Goal: Task Accomplishment & Management: Use online tool/utility

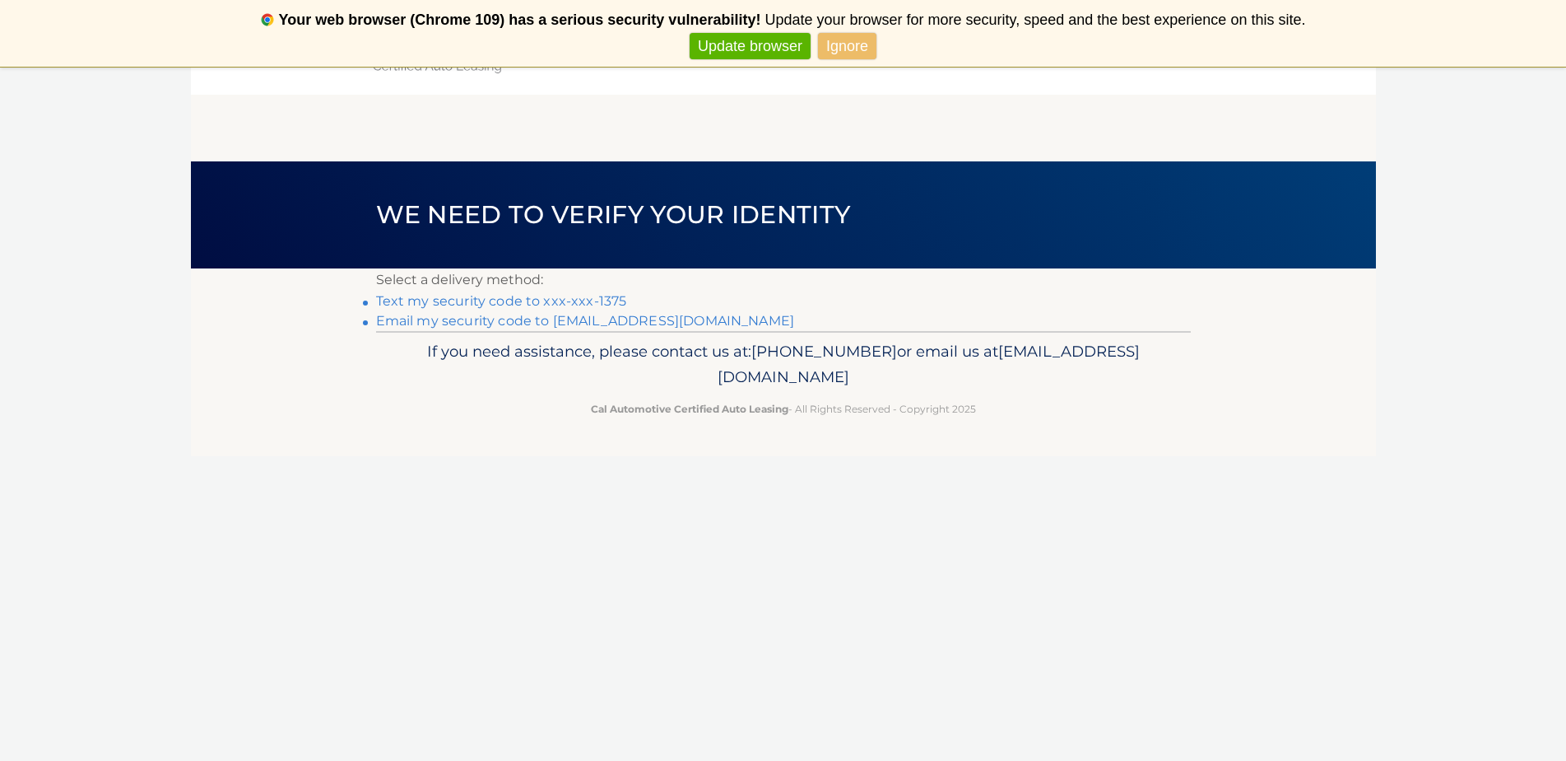
click at [426, 322] on link "Email my security code to t********@optonline.net" at bounding box center [585, 321] width 419 height 16
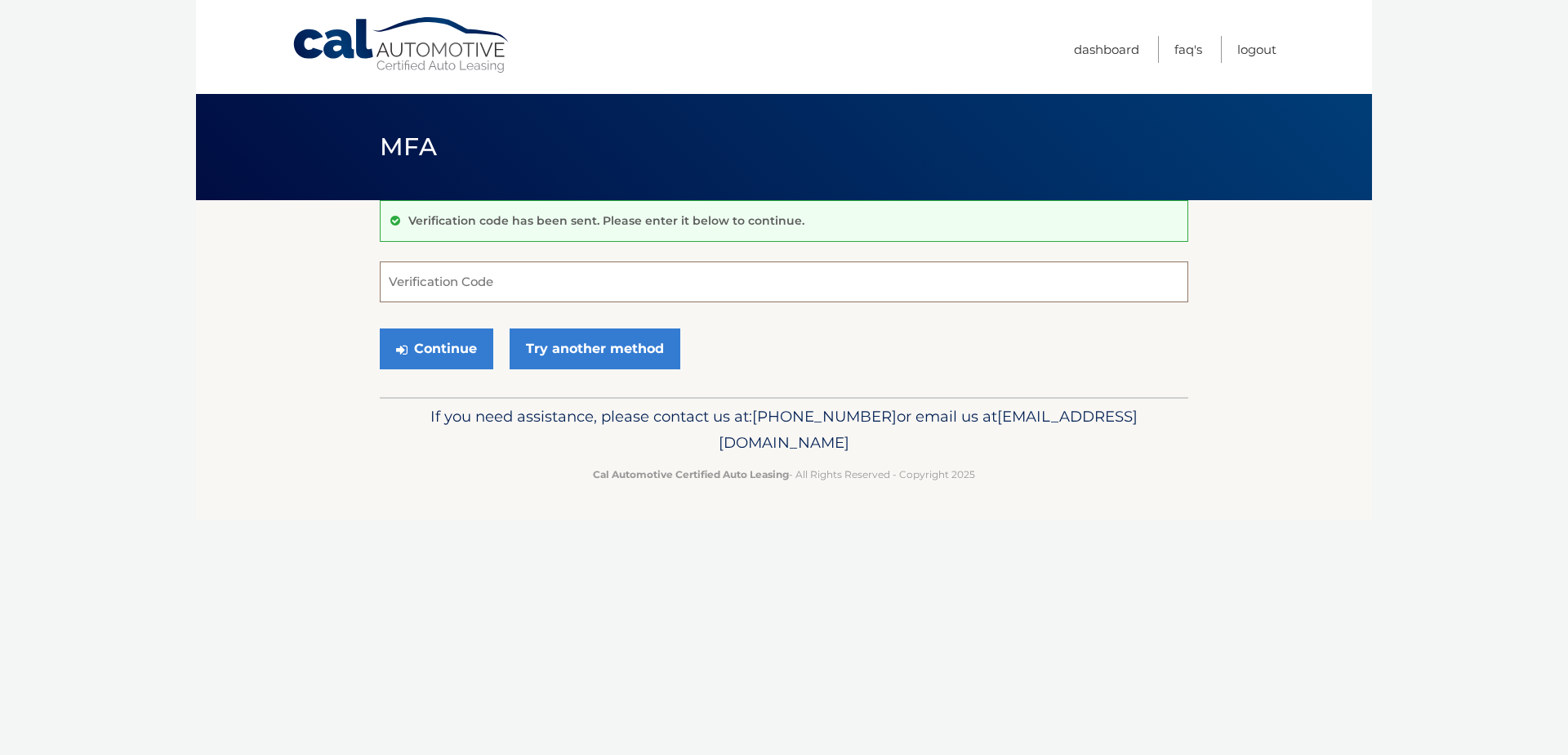
click at [421, 284] on input "Verification Code" at bounding box center [784, 281] width 809 height 41
type input "799449"
click at [414, 339] on button "Continue" at bounding box center [437, 348] width 113 height 41
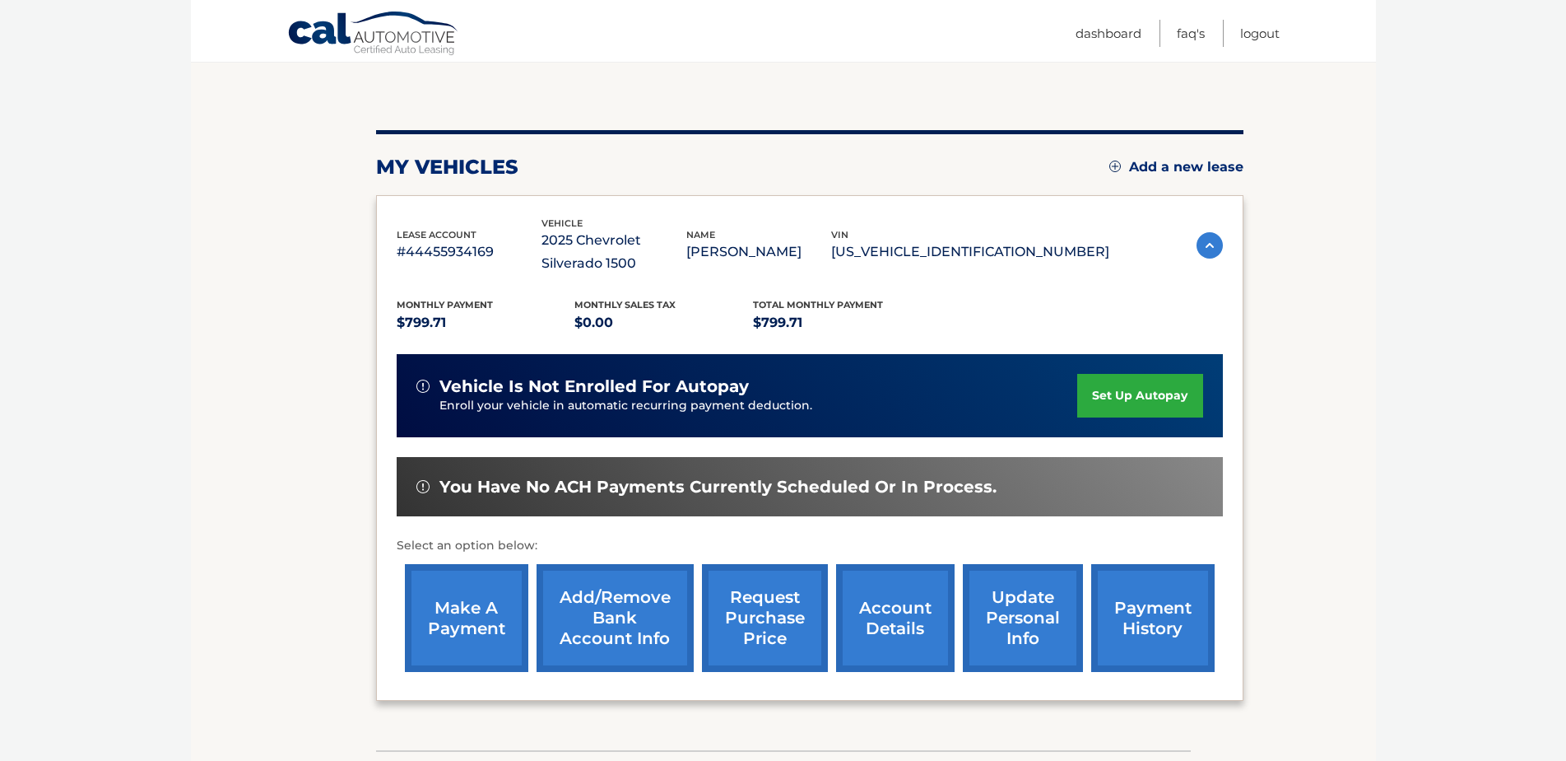
scroll to position [165, 0]
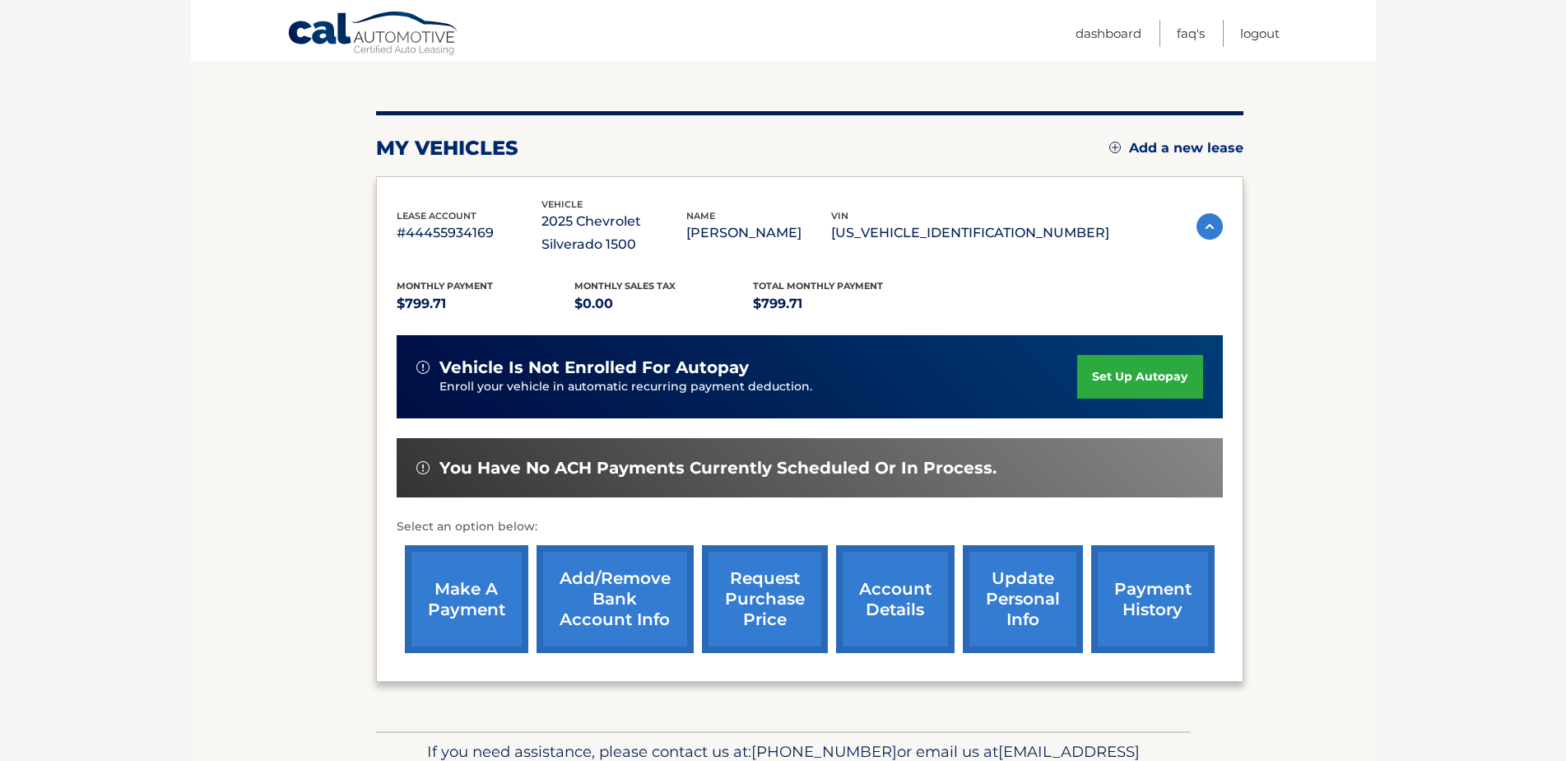
click at [460, 609] on link "make a payment" at bounding box center [466, 599] width 123 height 108
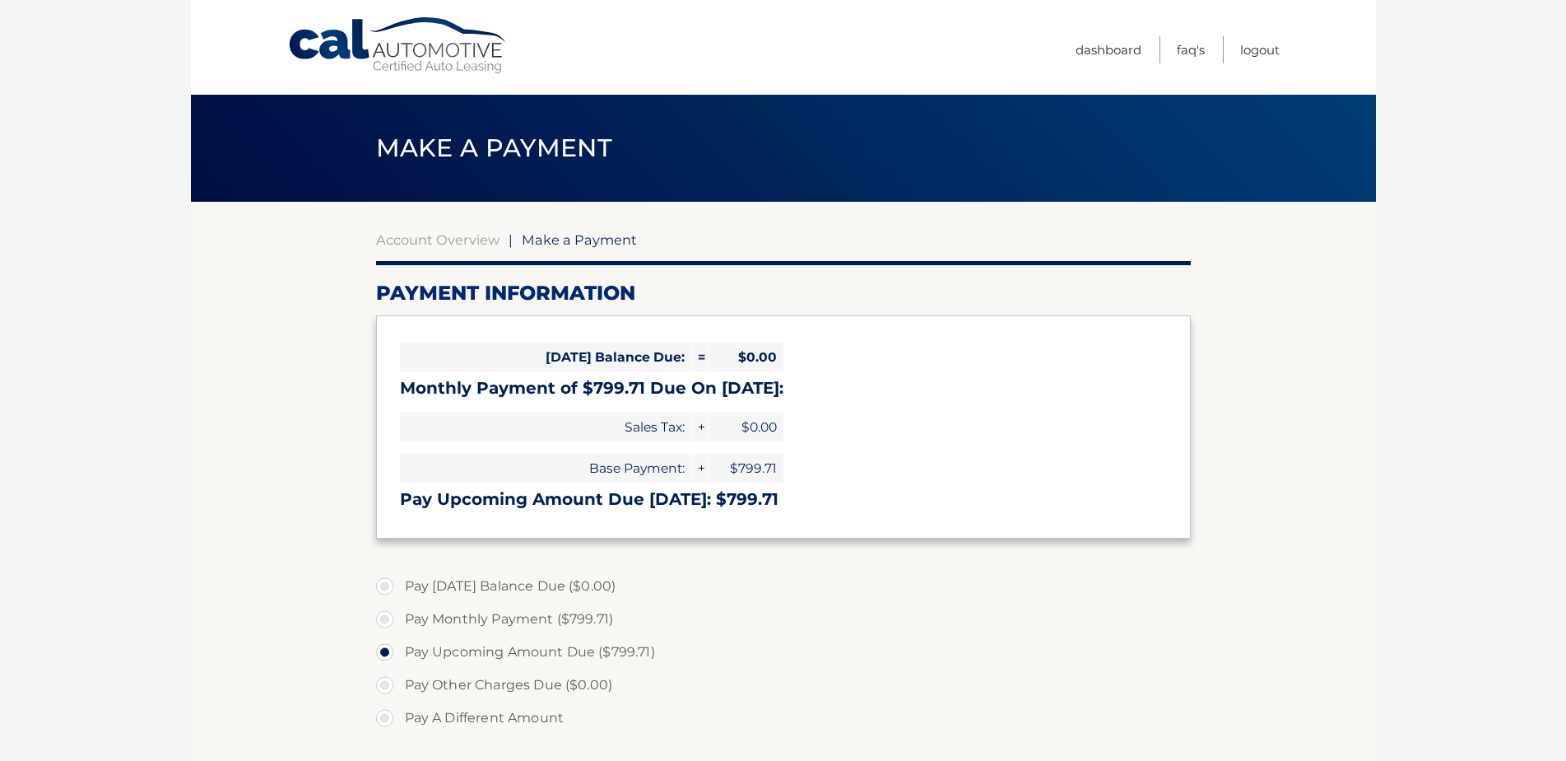
select select "MzI4YTIyNzMtMDgwNy00ZGI3LThhZGYtOWE4ZWQ0YmIzMmQ2"
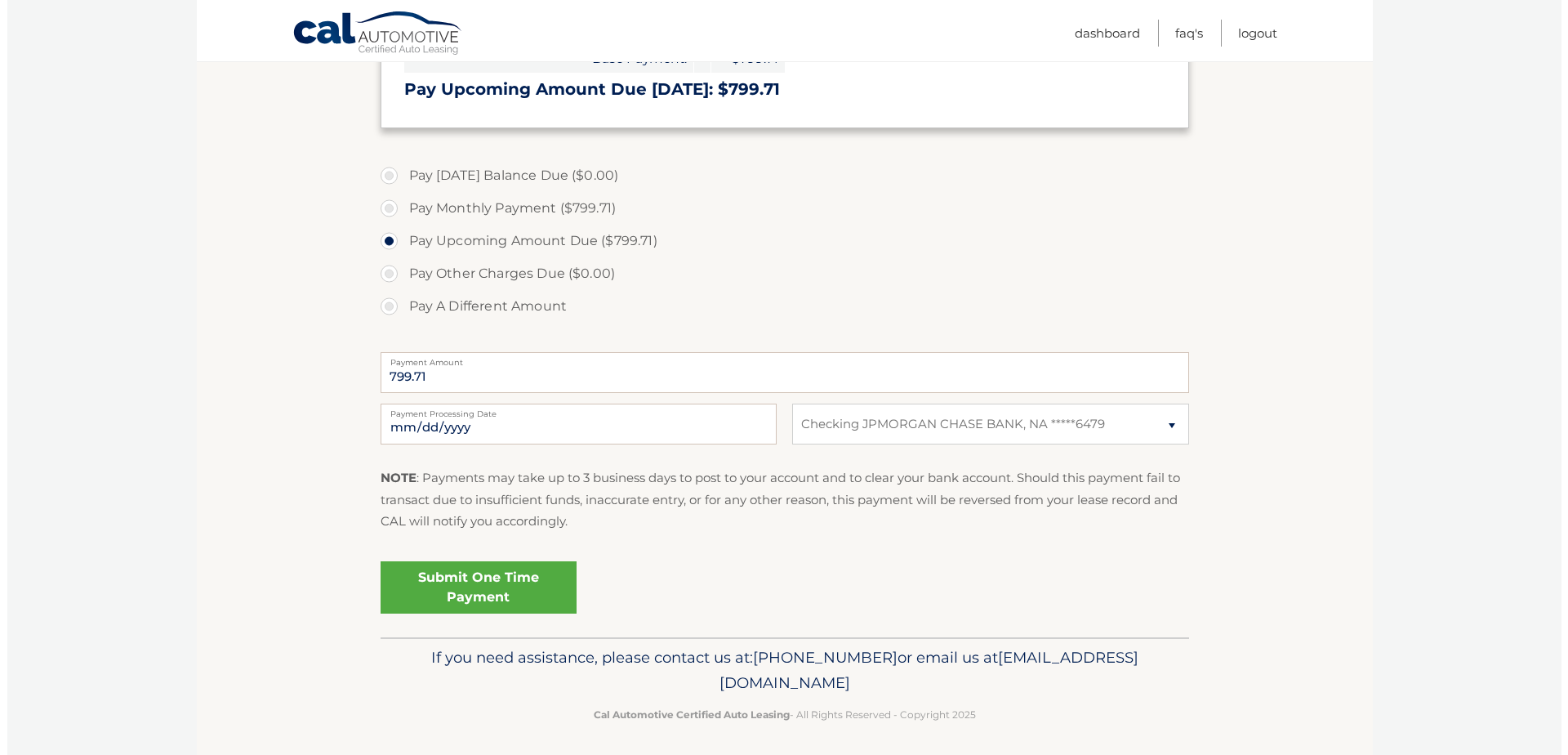
scroll to position [409, 0]
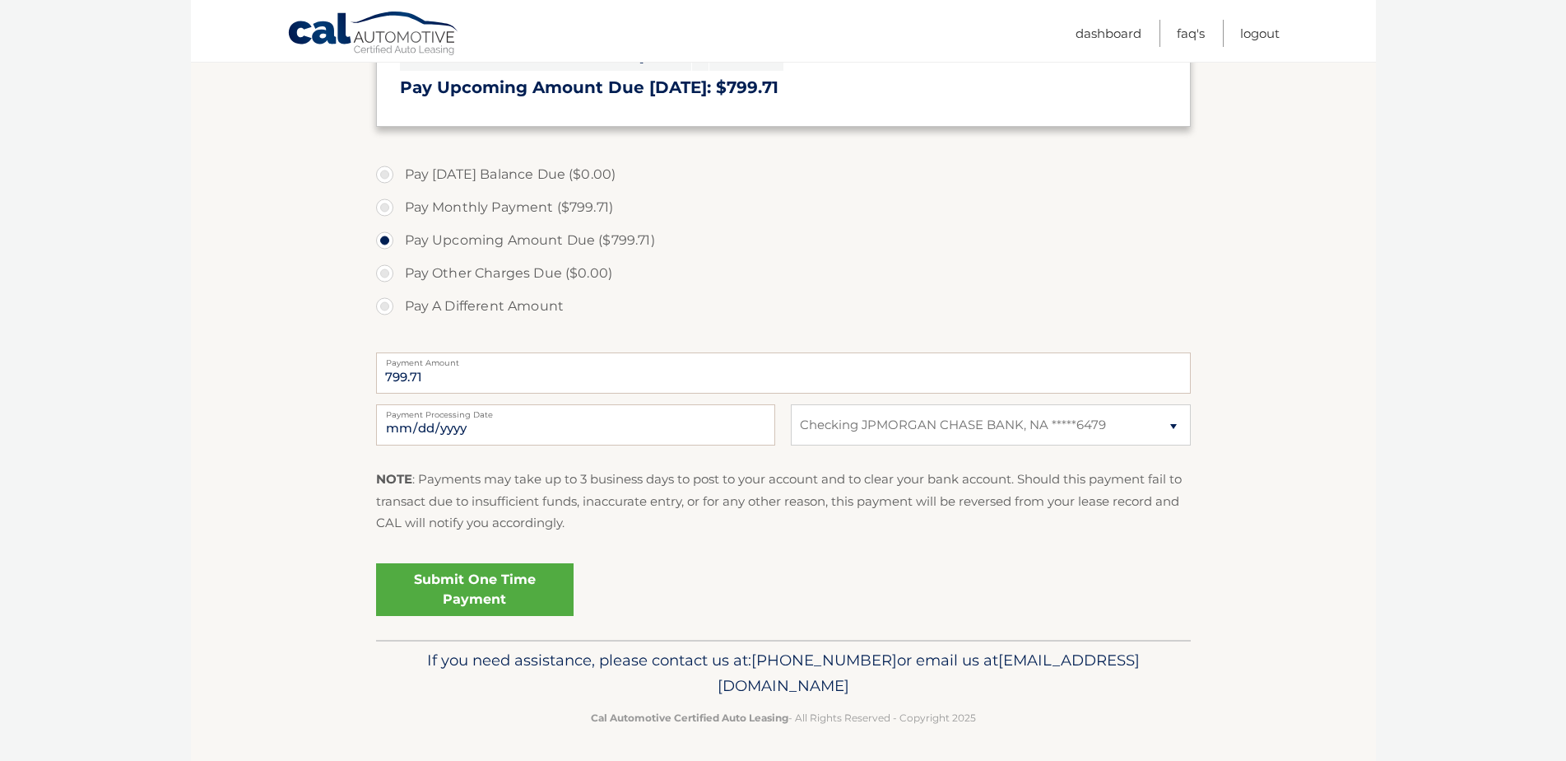
click at [486, 594] on link "Submit One Time Payment" at bounding box center [475, 589] width 198 height 53
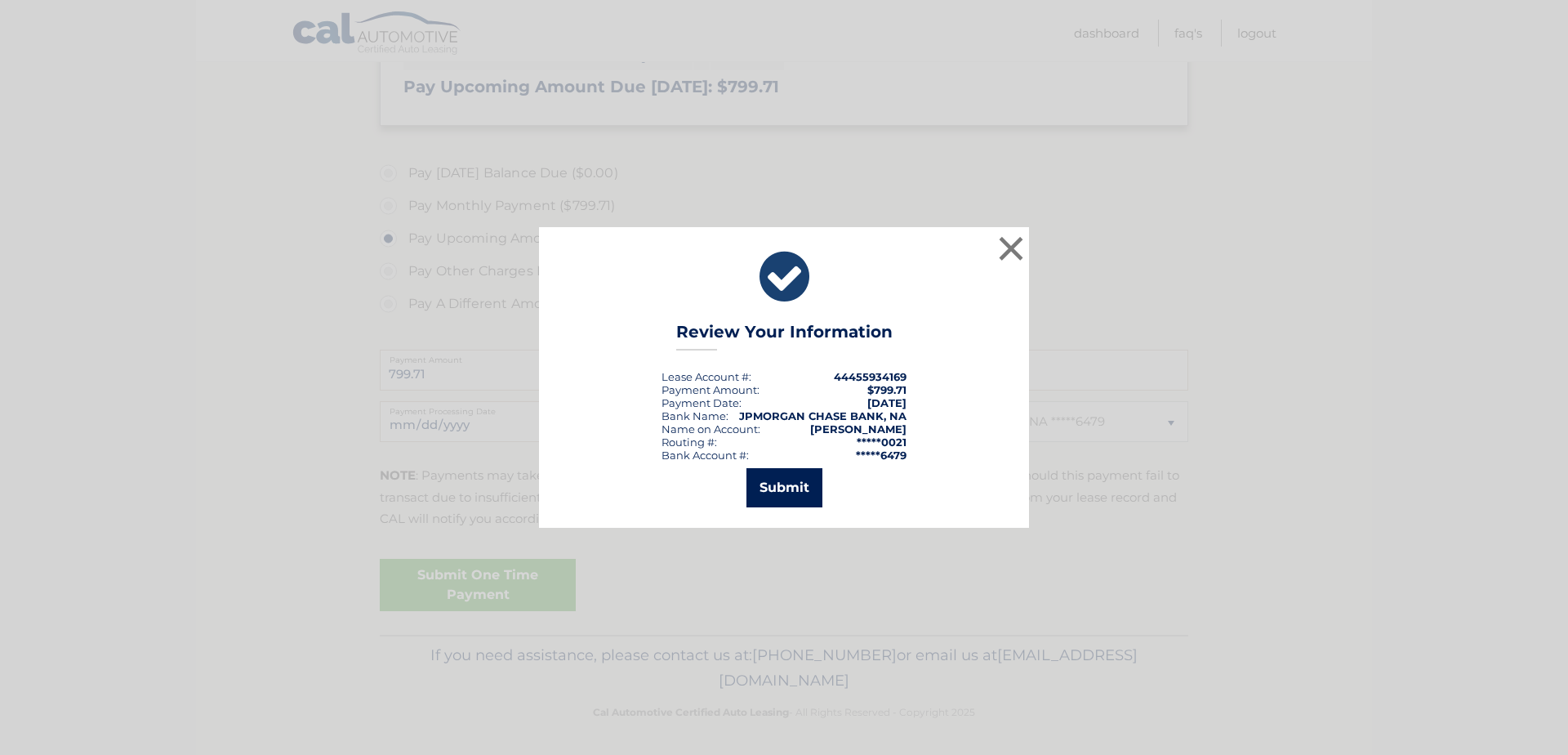
click at [773, 479] on button "Submit" at bounding box center [784, 488] width 76 height 40
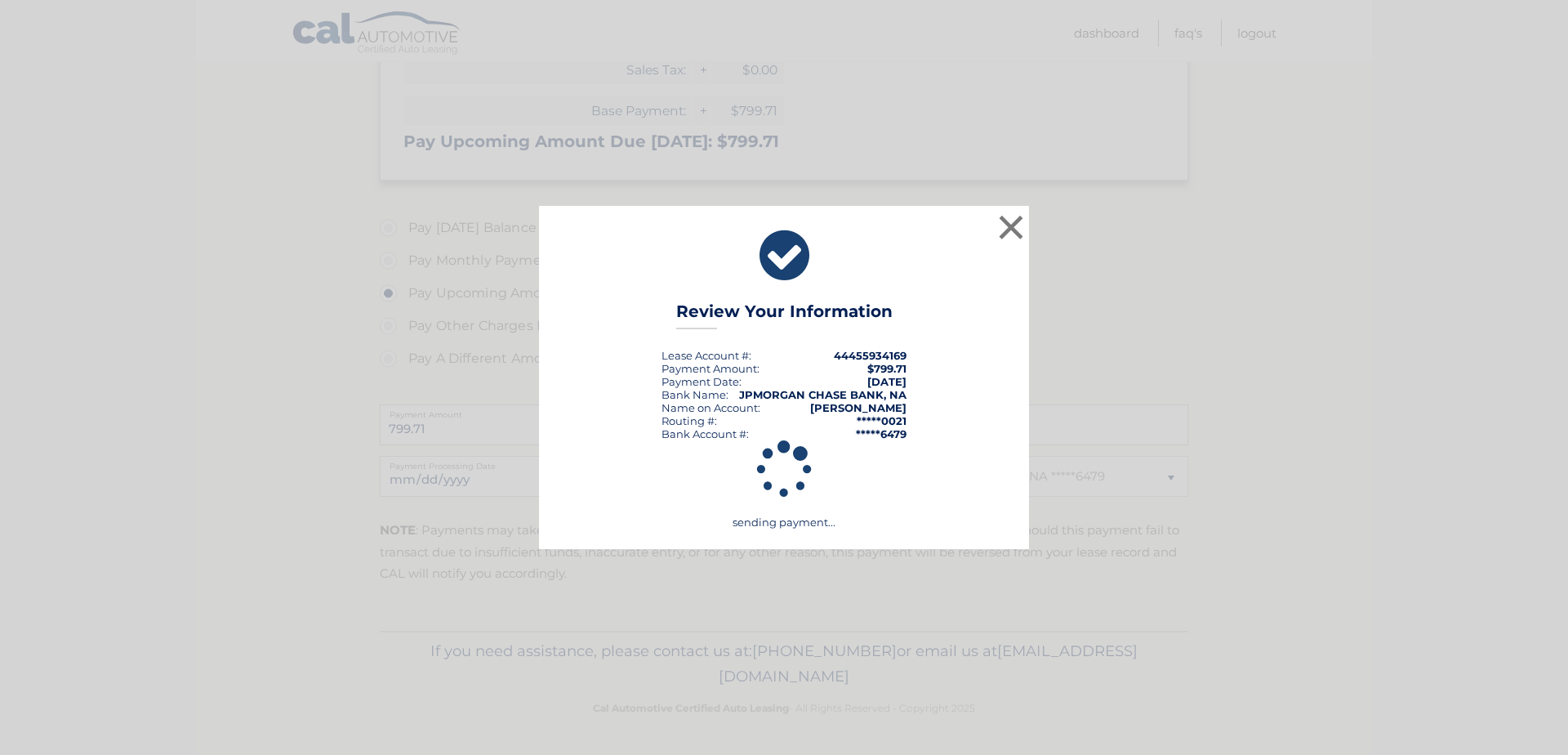
scroll to position [353, 0]
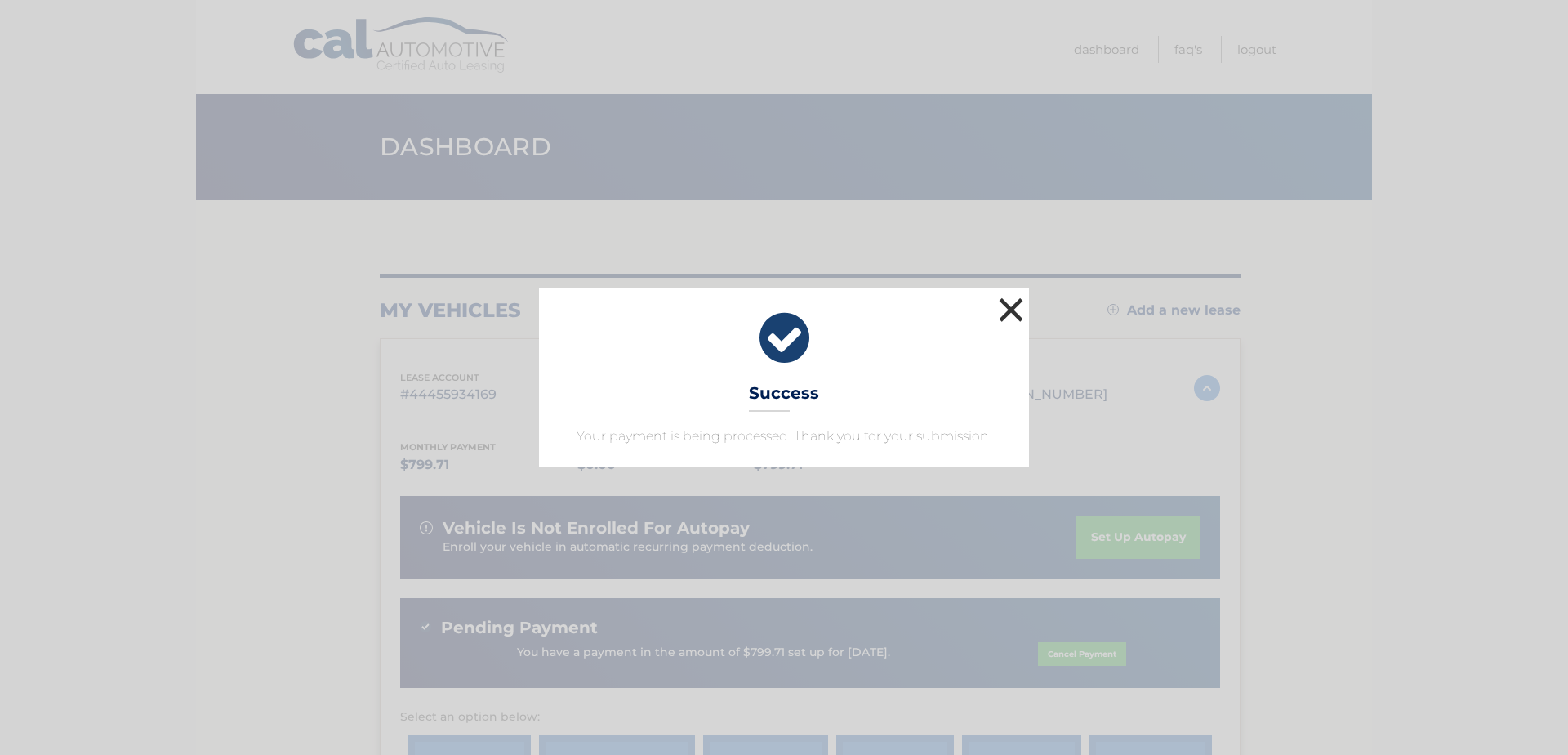
drag, startPoint x: 1009, startPoint y: 308, endPoint x: 1408, endPoint y: 350, distance: 401.2
click at [1009, 308] on button "×" at bounding box center [1011, 309] width 33 height 33
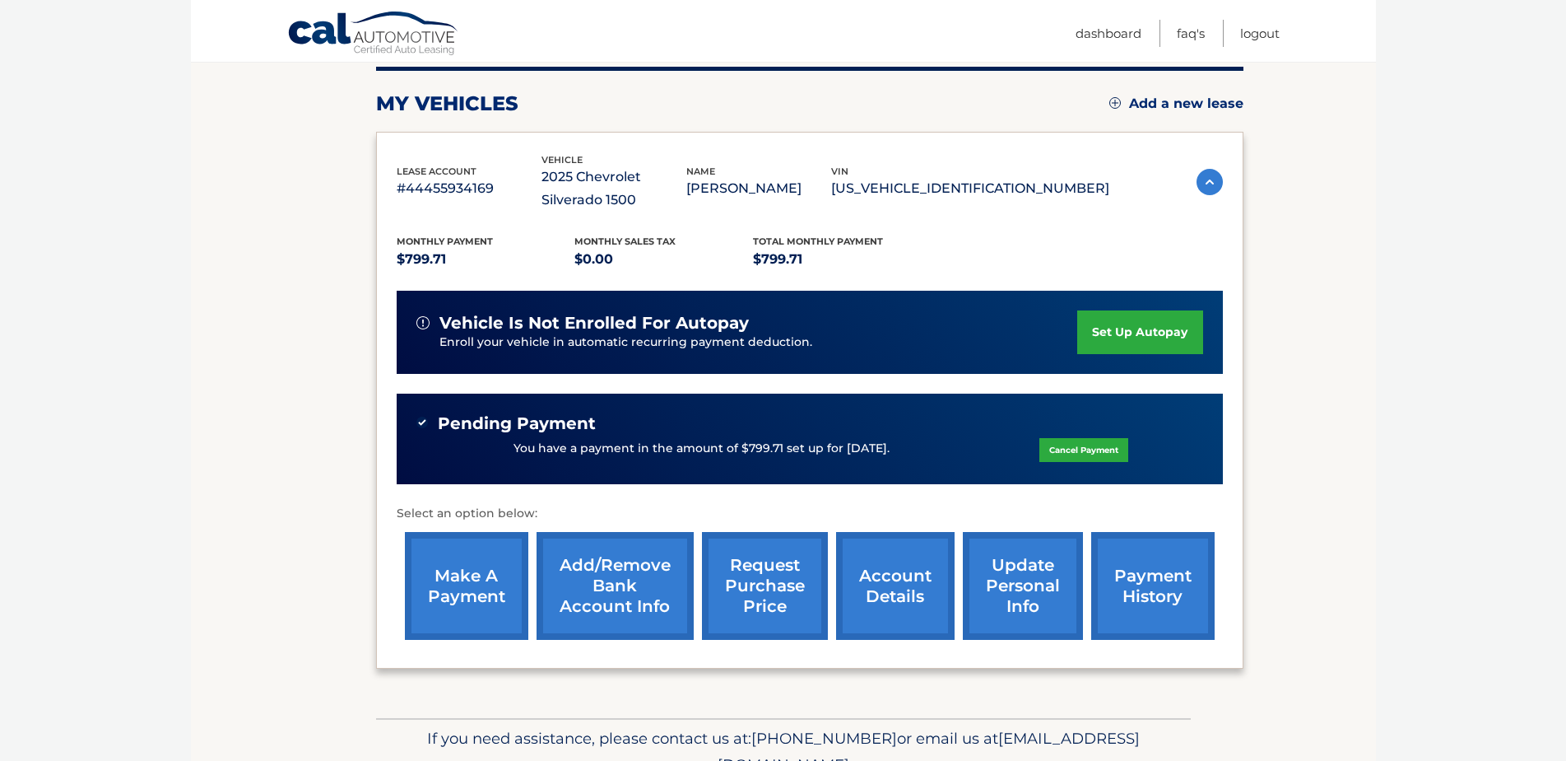
scroll to position [291, 0]
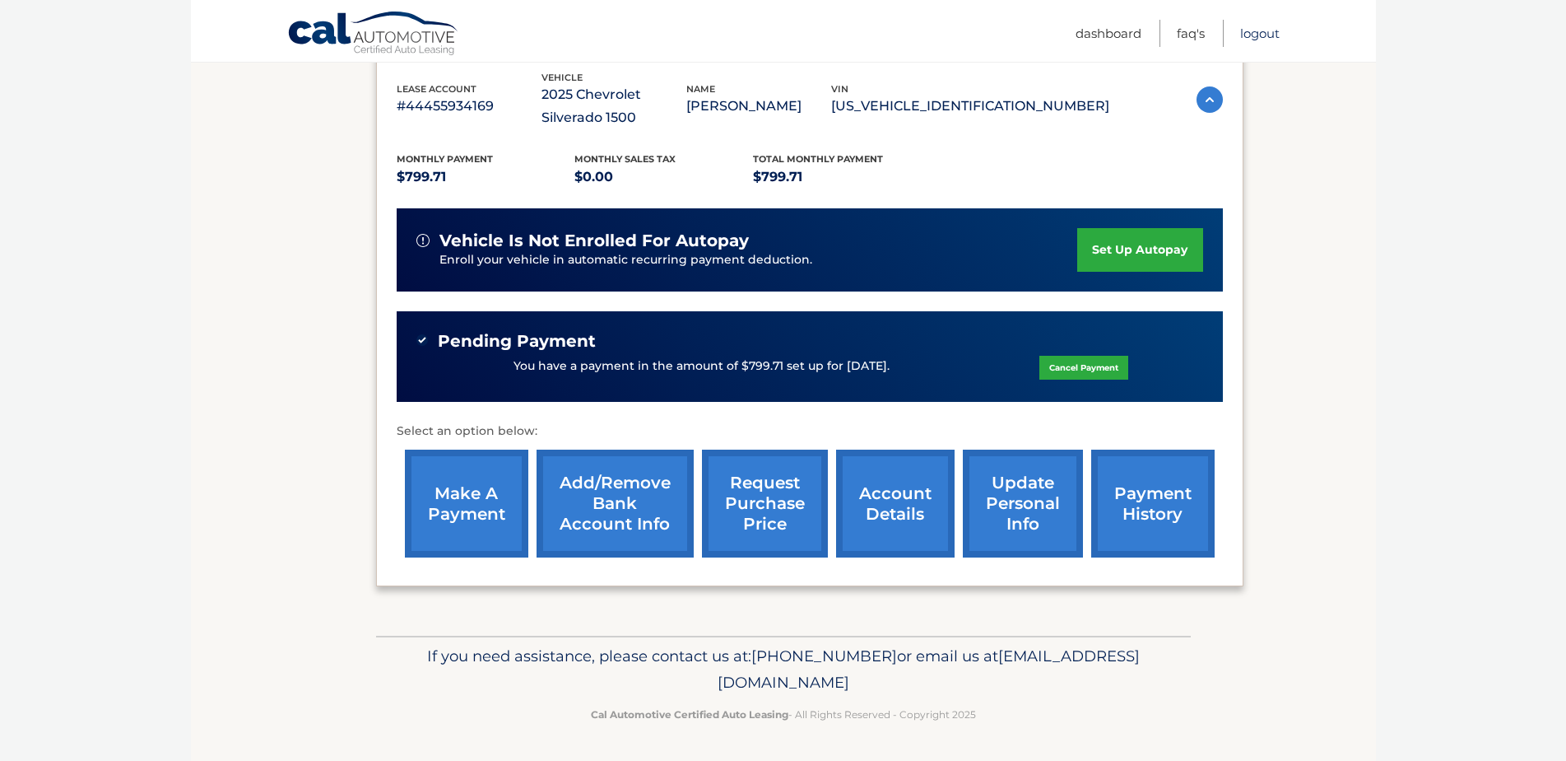
click at [1262, 34] on link "Logout" at bounding box center [1260, 33] width 40 height 27
